Goal: Transaction & Acquisition: Obtain resource

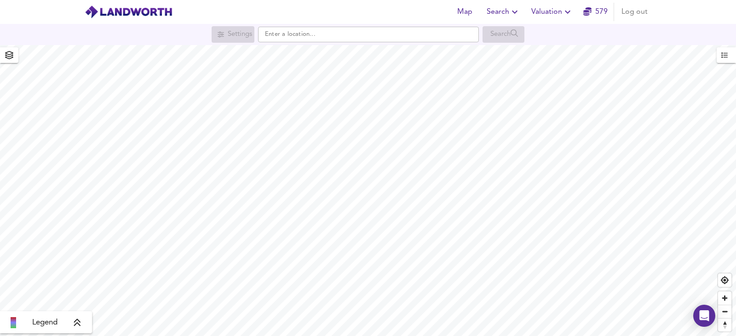
click at [542, 7] on span "Valuation" at bounding box center [552, 12] width 42 height 13
click at [534, 33] on li "New Valuation Report" at bounding box center [552, 33] width 110 height 17
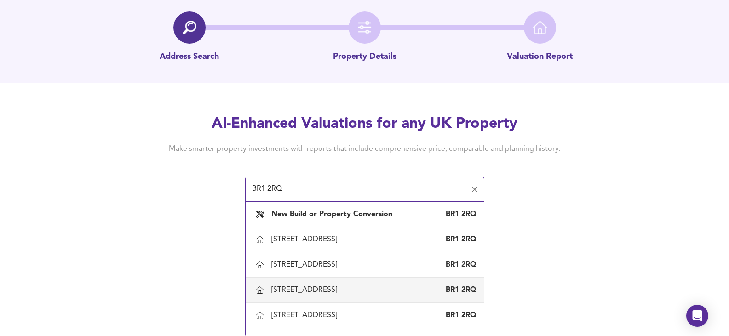
scroll to position [43, 0]
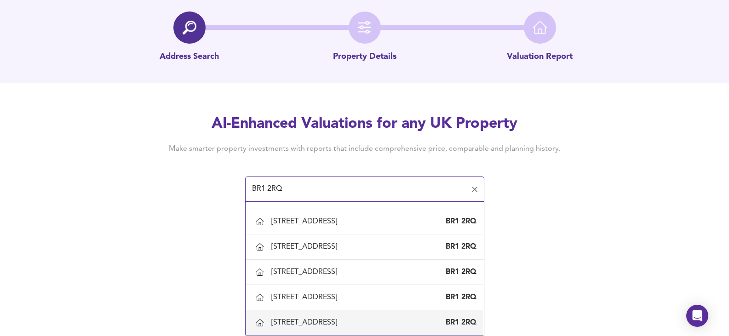
click at [305, 318] on div "[STREET_ADDRESS]" at bounding box center [305, 323] width 69 height 10
type input "[STREET_ADDRESS]"
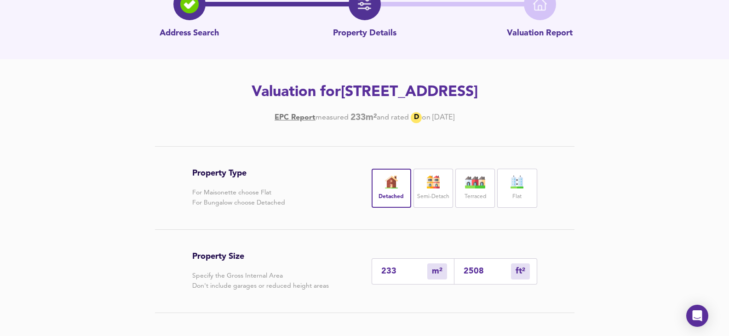
scroll to position [191, 0]
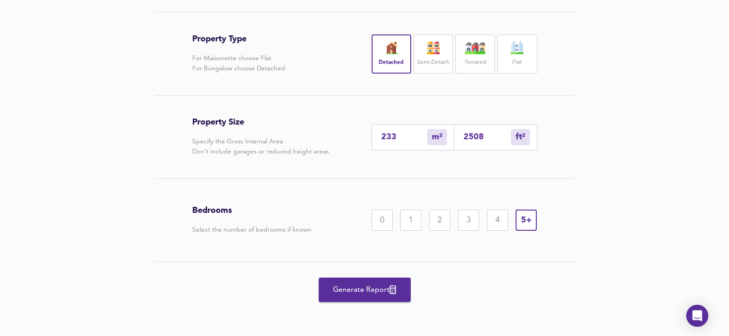
click at [383, 284] on span "Generate Report" at bounding box center [365, 290] width 74 height 13
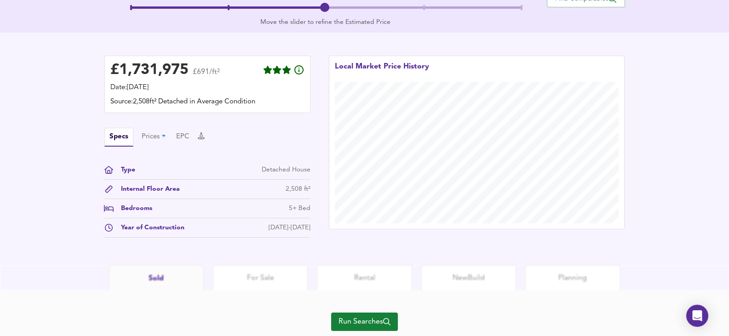
scroll to position [254, 0]
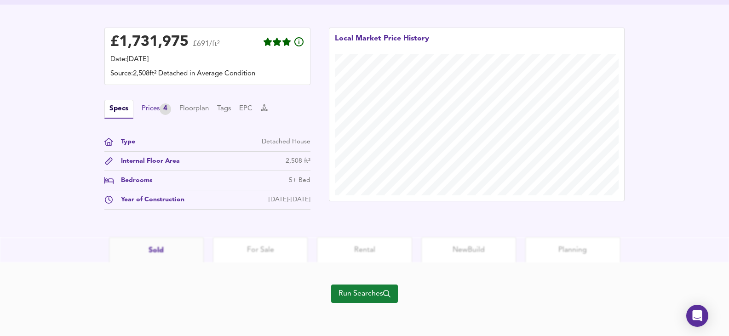
click at [152, 107] on div "Prices 4" at bounding box center [156, 110] width 29 height 12
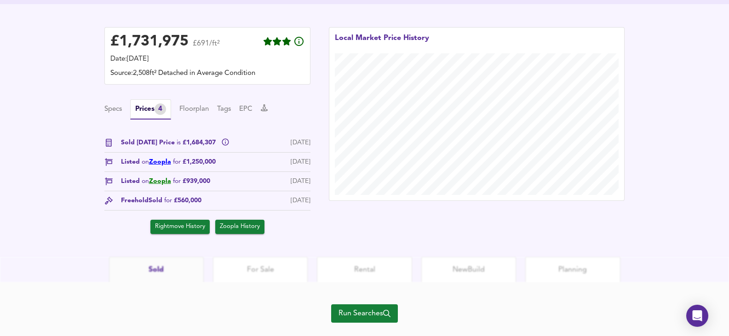
click at [163, 165] on link "Zoopla" at bounding box center [160, 162] width 22 height 6
click at [115, 105] on button "Specs" at bounding box center [112, 109] width 17 height 10
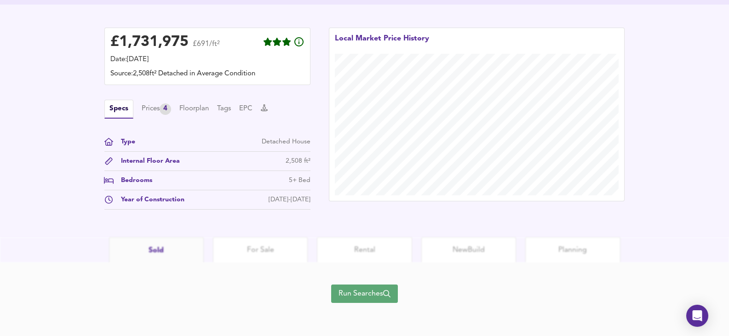
click at [363, 295] on span "Run Searches" at bounding box center [365, 294] width 52 height 13
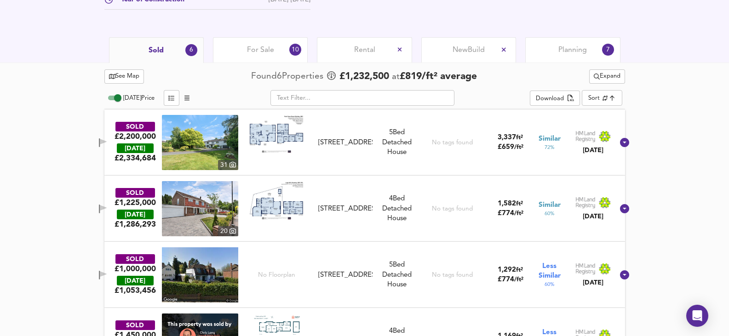
scroll to position [363, 0]
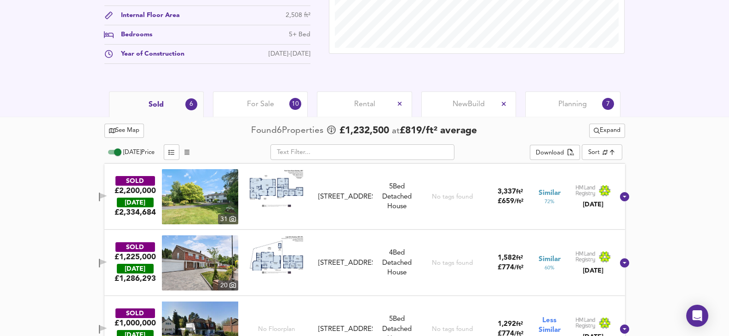
click at [206, 253] on img at bounding box center [200, 263] width 76 height 55
click at [275, 103] on div "For Sale 10" at bounding box center [260, 104] width 95 height 25
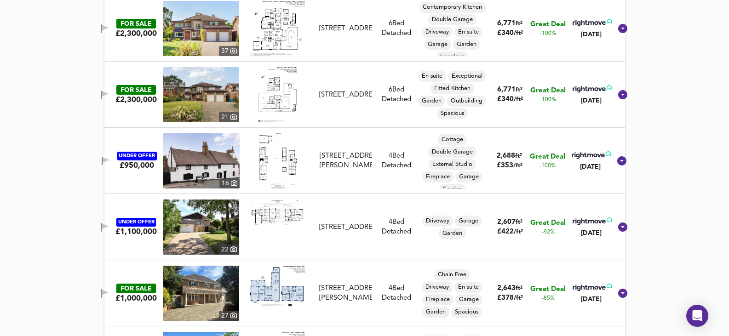
scroll to position [547, 0]
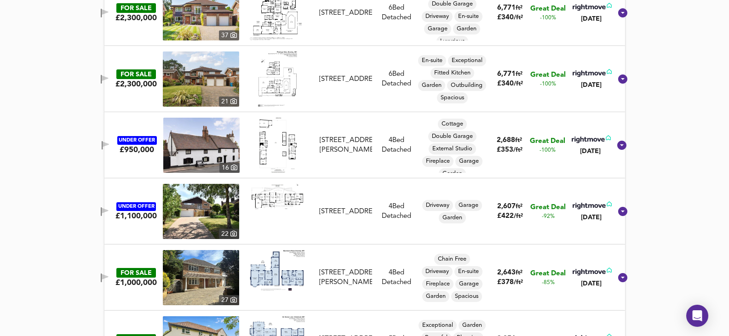
click at [182, 214] on img at bounding box center [201, 211] width 76 height 55
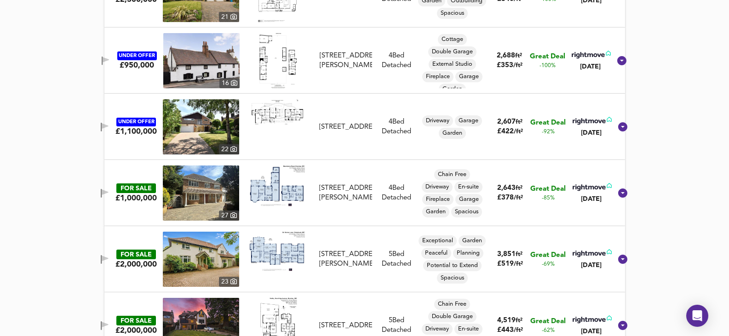
scroll to position [639, 0]
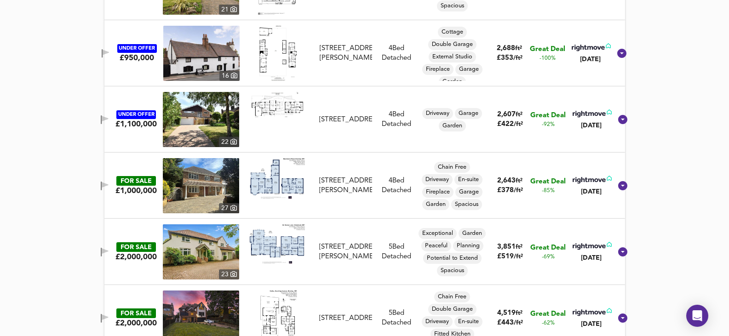
click at [177, 246] on img at bounding box center [201, 252] width 76 height 55
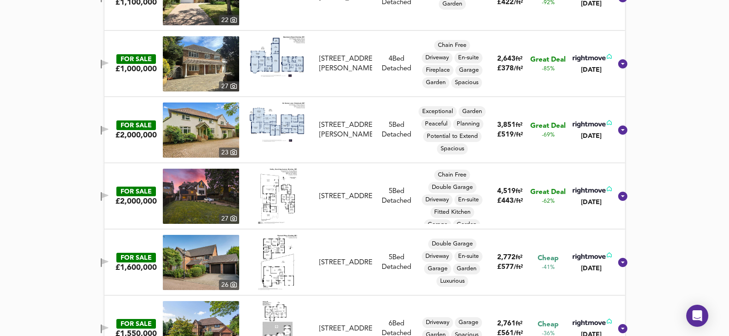
scroll to position [777, 0]
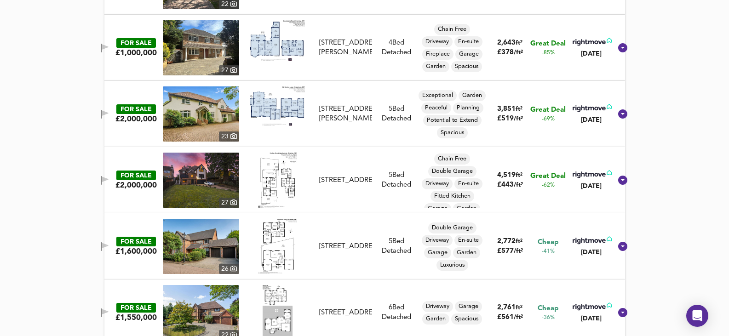
click at [217, 253] on img at bounding box center [201, 246] width 76 height 55
click at [192, 323] on img at bounding box center [201, 312] width 76 height 55
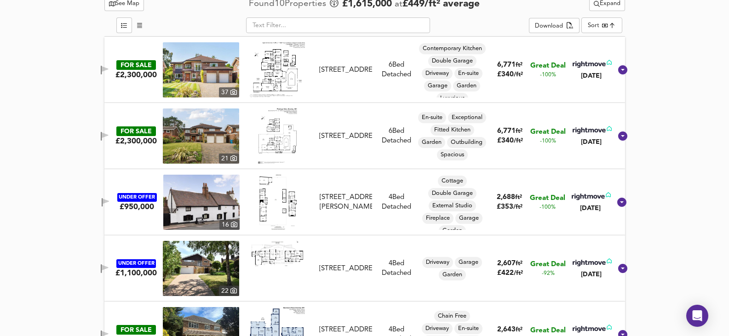
scroll to position [213, 0]
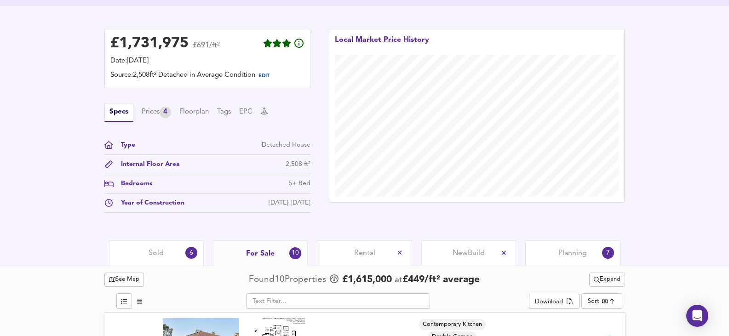
click at [174, 252] on div "Sold 6" at bounding box center [156, 253] width 95 height 25
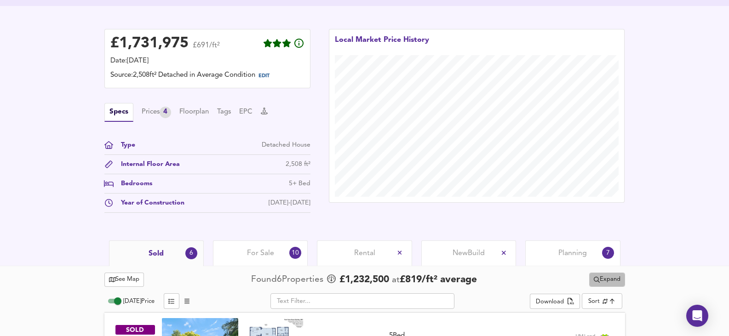
click at [600, 276] on span "Expand" at bounding box center [607, 280] width 27 height 11
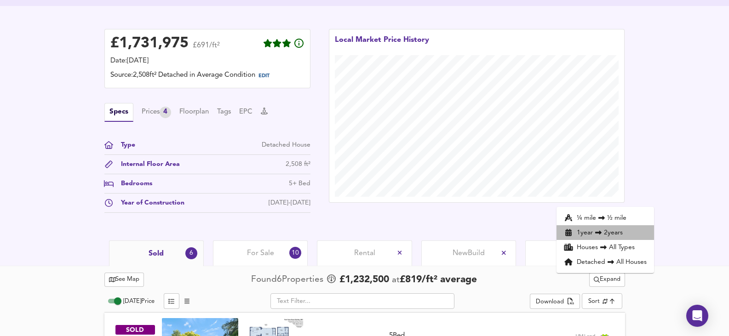
click at [602, 226] on li "1 year 2 years" at bounding box center [606, 232] width 98 height 15
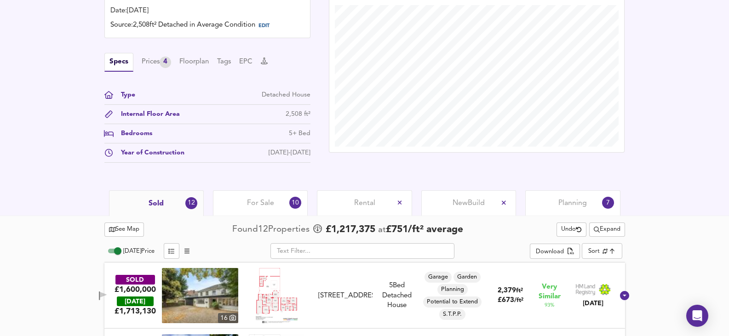
scroll to position [259, 0]
